Goal: Information Seeking & Learning: Learn about a topic

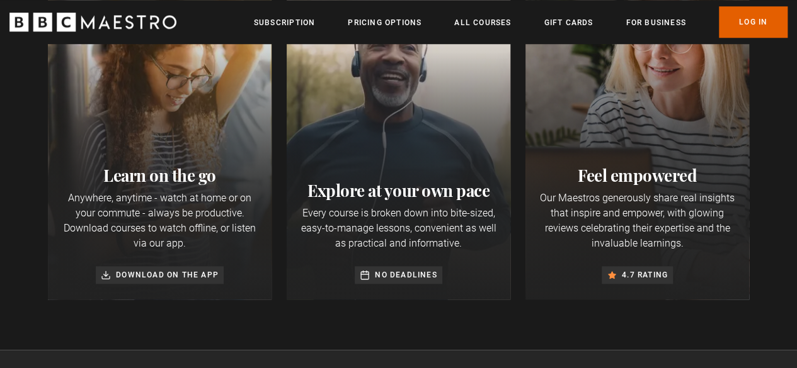
scroll to position [0, 160]
click at [470, 24] on link "All Courses" at bounding box center [482, 22] width 57 height 13
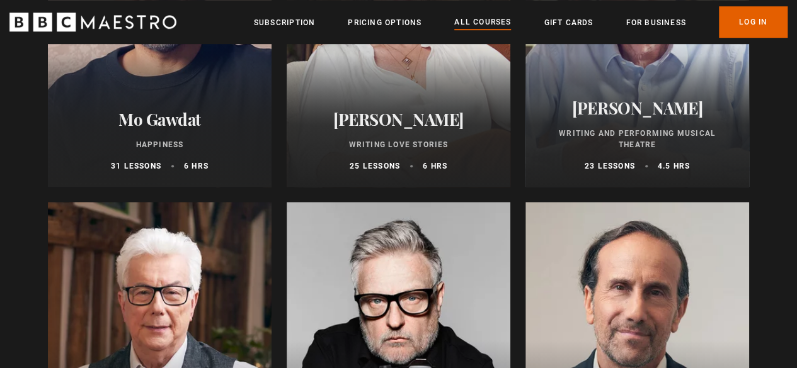
scroll to position [2736, 0]
drag, startPoint x: 326, startPoint y: 249, endPoint x: 254, endPoint y: 272, distance: 76.1
click at [254, 272] on div at bounding box center [160, 353] width 224 height 302
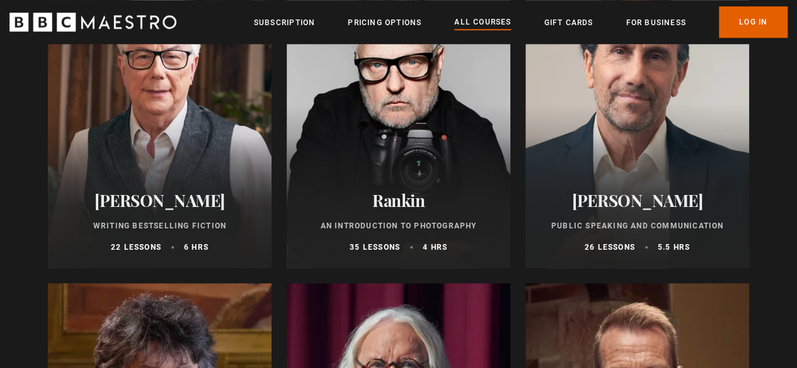
scroll to position [3017, 0]
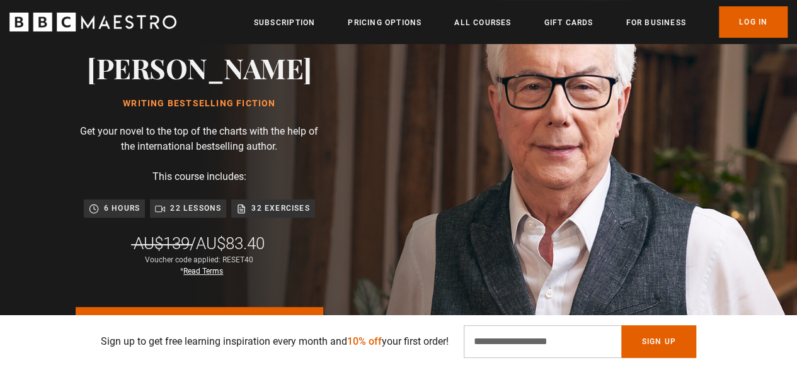
scroll to position [84, 0]
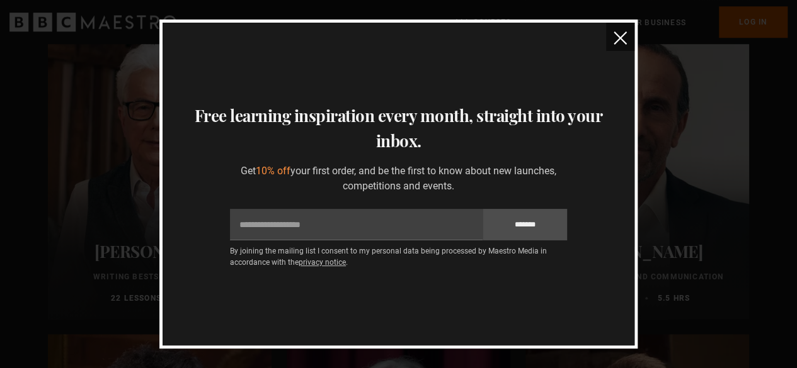
scroll to position [2737, 0]
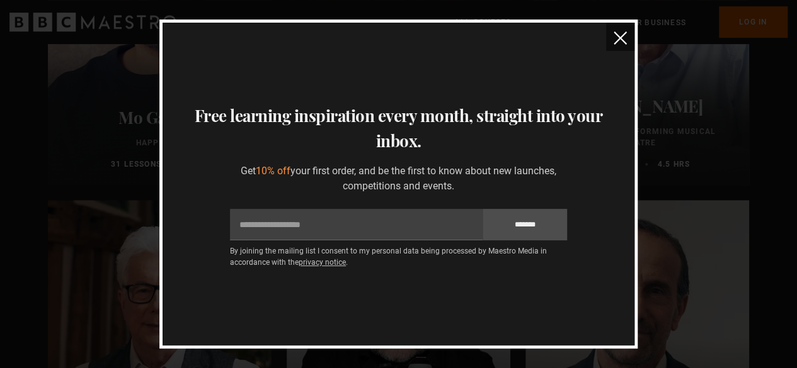
click at [629, 38] on button "close" at bounding box center [620, 37] width 28 height 28
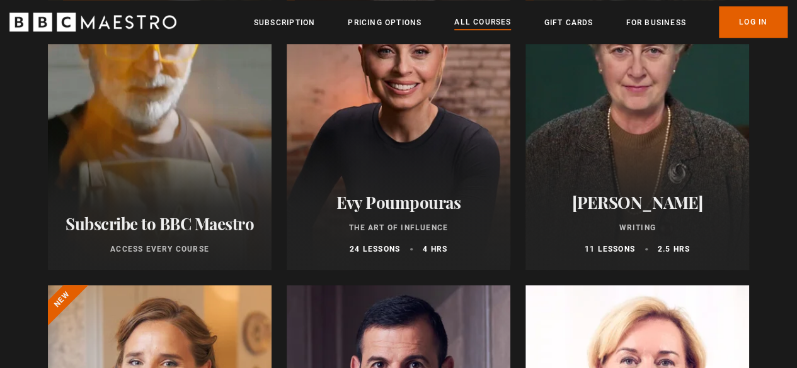
scroll to position [432, 0]
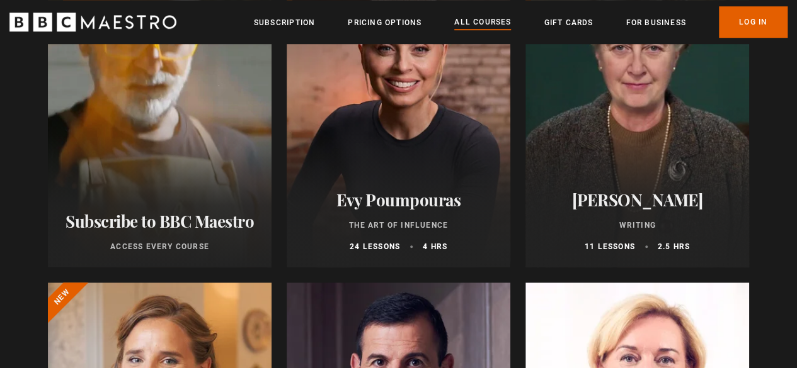
click at [617, 193] on div "Agatha Christie Writing 11 lessons 2.5 hrs" at bounding box center [637, 221] width 224 height 93
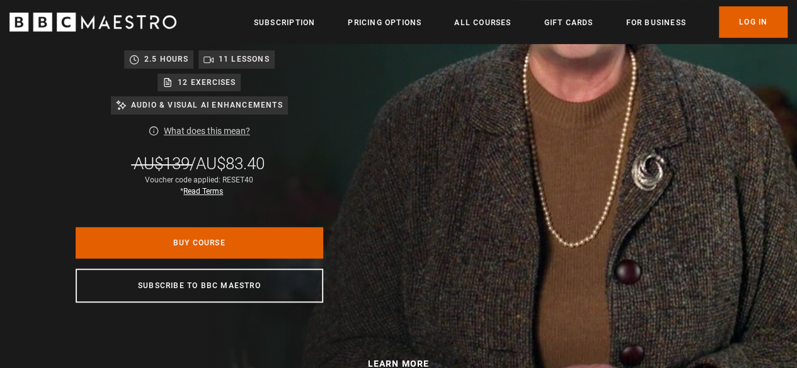
scroll to position [0, 1761]
